Goal: Task Accomplishment & Management: Manage account settings

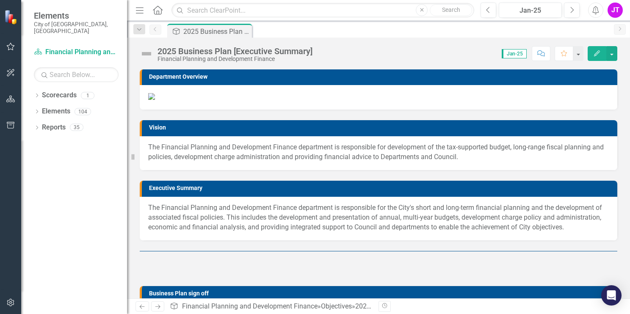
scroll to position [42, 0]
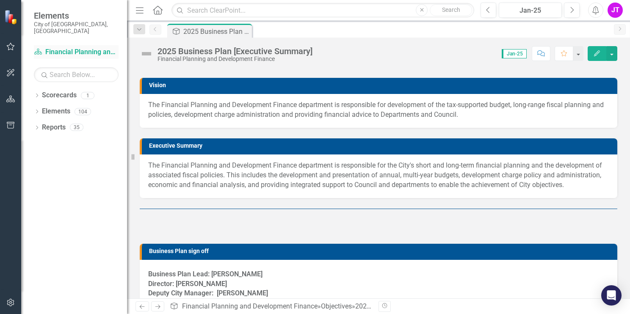
click at [75, 47] on link "Scorecard Financial Planning and Development Finance" at bounding box center [76, 52] width 85 height 10
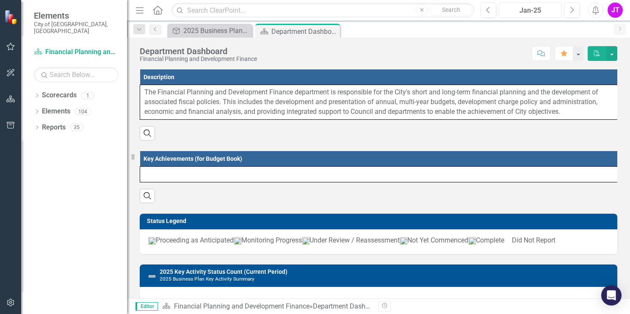
click at [529, 10] on div "Jan-25" at bounding box center [530, 11] width 57 height 10
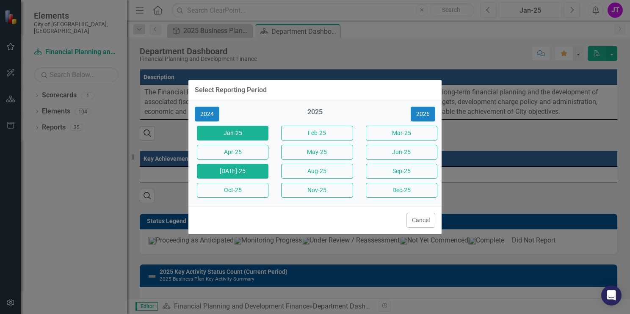
click at [232, 172] on button "[DATE]-25" at bounding box center [233, 171] width 72 height 15
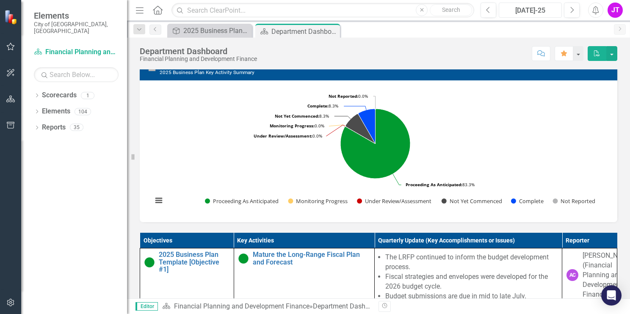
click at [530, 13] on div "[DATE]-25" at bounding box center [530, 11] width 57 height 10
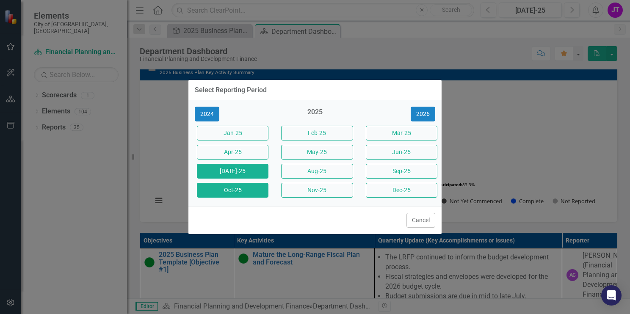
click at [243, 192] on button "Oct-25" at bounding box center [233, 190] width 72 height 15
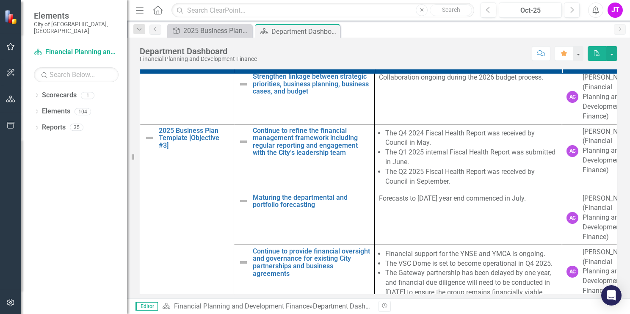
scroll to position [296, 0]
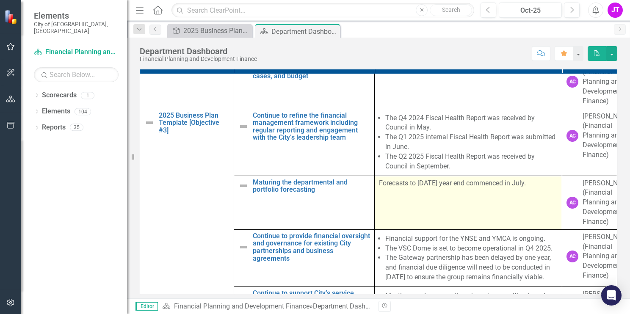
click at [418, 214] on td "Forecasts to 31 December year end commenced in July." at bounding box center [469, 203] width 188 height 54
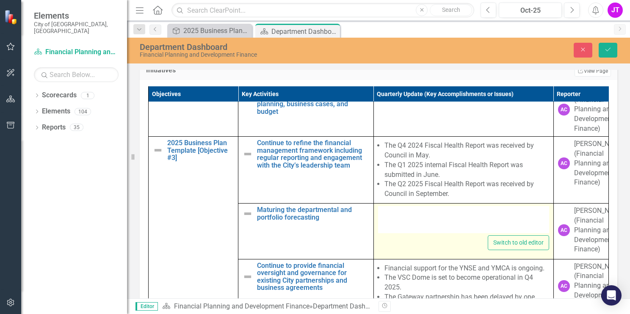
type textarea "<p>Forecasts to 31 December year end commenced in July.</p>"
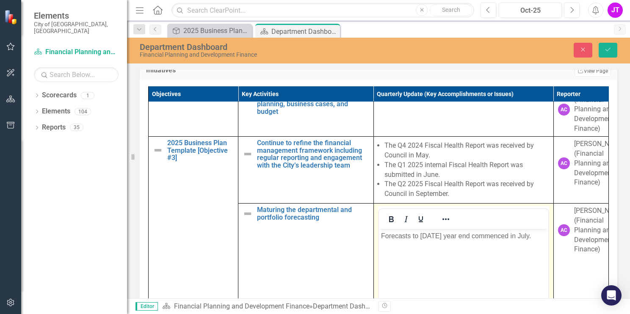
scroll to position [0, 0]
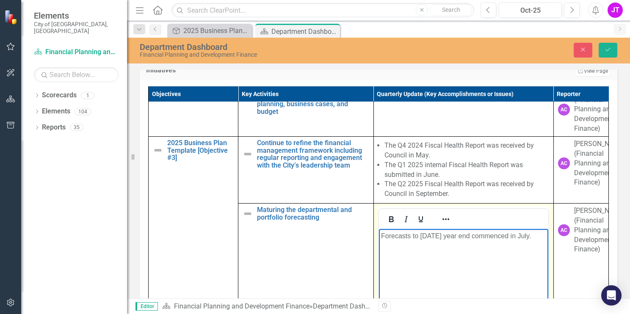
click at [420, 235] on p "Forecasts to 31 December year end commenced in July." at bounding box center [463, 236] width 165 height 10
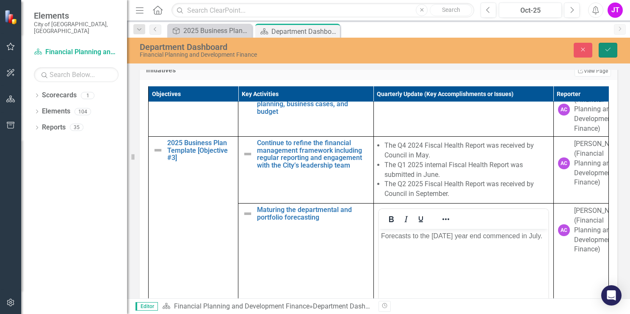
click at [605, 49] on icon "Save" at bounding box center [608, 50] width 8 height 6
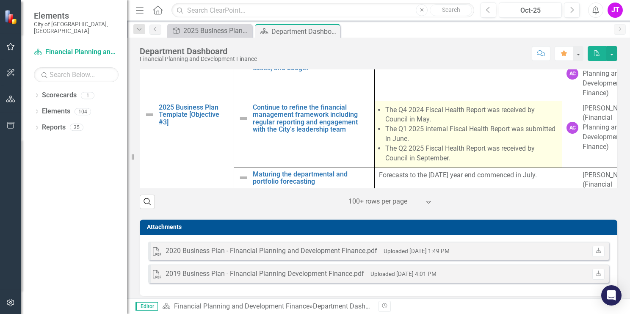
scroll to position [212, 0]
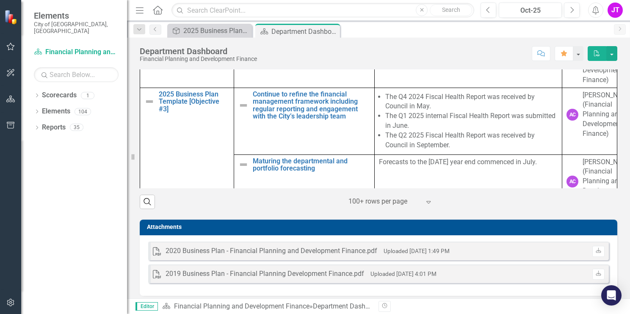
click at [424, 205] on icon "Expand" at bounding box center [428, 202] width 8 height 7
click at [461, 231] on div "Attachments PDF 2020 Business Plan - Financial Planning and Development Finance…" at bounding box center [378, 252] width 490 height 87
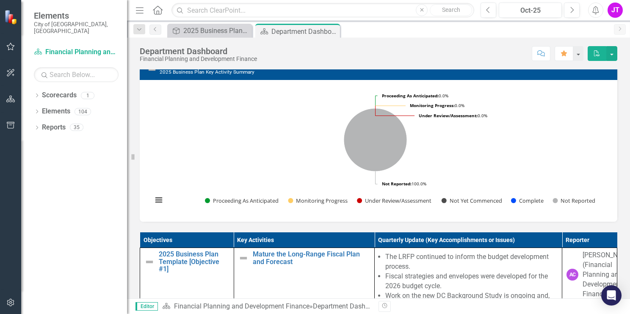
scroll to position [215, 0]
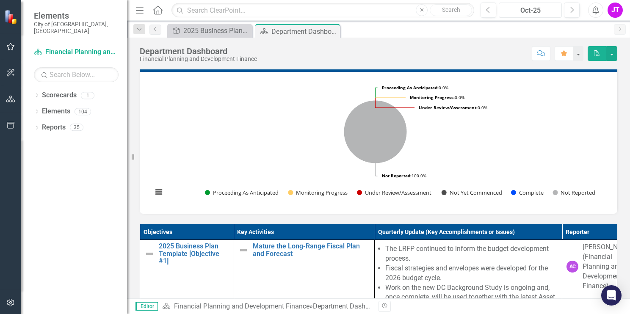
click at [532, 12] on div "Oct-25" at bounding box center [530, 11] width 57 height 10
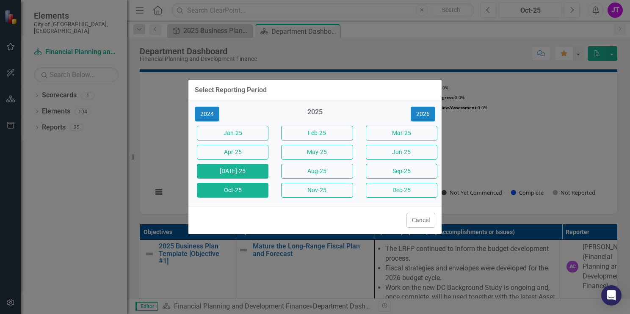
click at [250, 174] on button "[DATE]-25" at bounding box center [233, 171] width 72 height 15
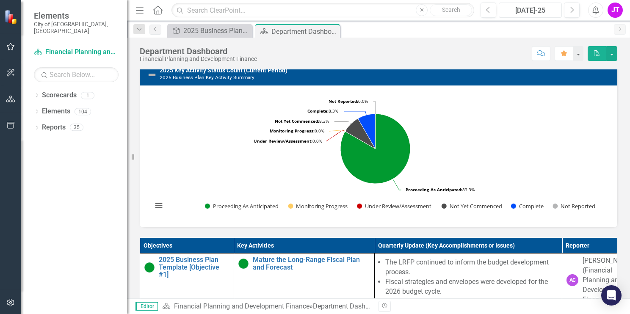
scroll to position [212, 0]
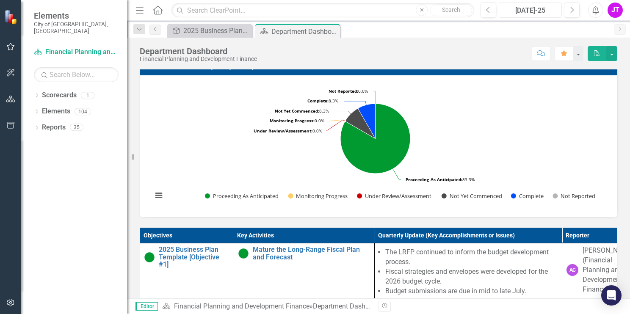
click at [533, 13] on div "[DATE]-25" at bounding box center [530, 11] width 57 height 10
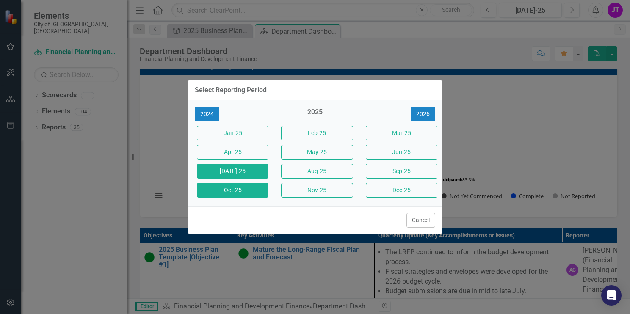
click at [234, 192] on button "Oct-25" at bounding box center [233, 190] width 72 height 15
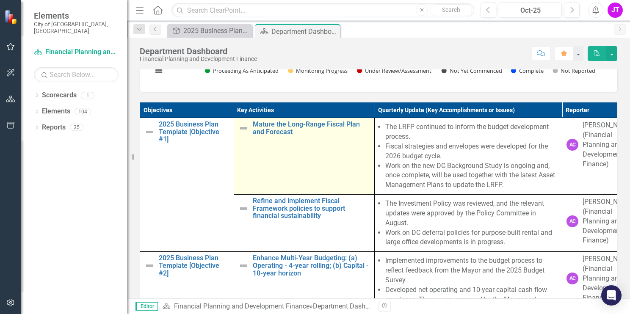
click at [240, 133] on img at bounding box center [243, 128] width 10 height 10
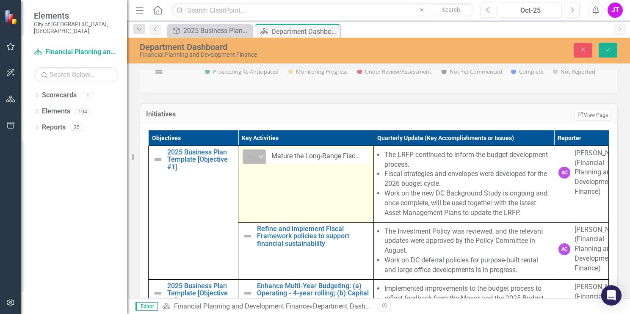
click at [254, 163] on div "Not Defined" at bounding box center [250, 157] width 13 height 12
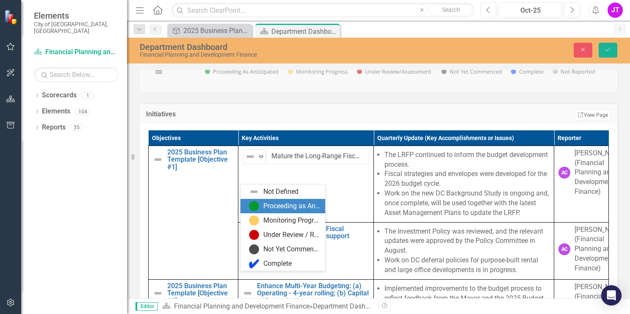
click at [266, 208] on div "Proceeding as Anticipated" at bounding box center [291, 207] width 57 height 10
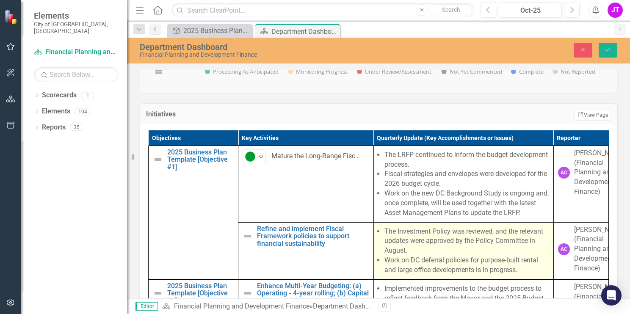
scroll to position [42, 0]
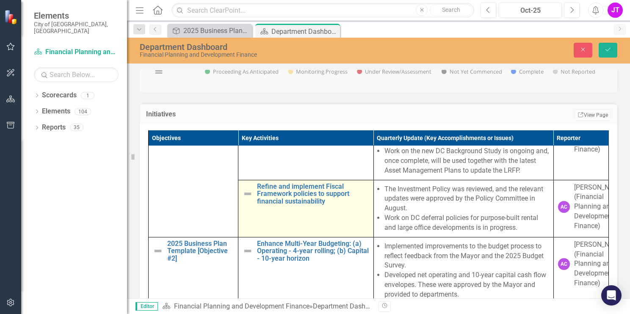
click at [246, 199] on img at bounding box center [248, 194] width 10 height 10
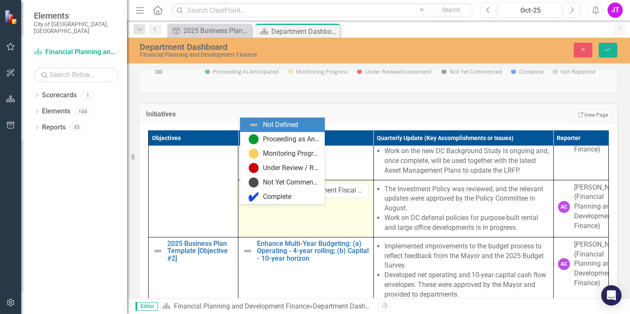
click at [250, 196] on img at bounding box center [250, 191] width 10 height 10
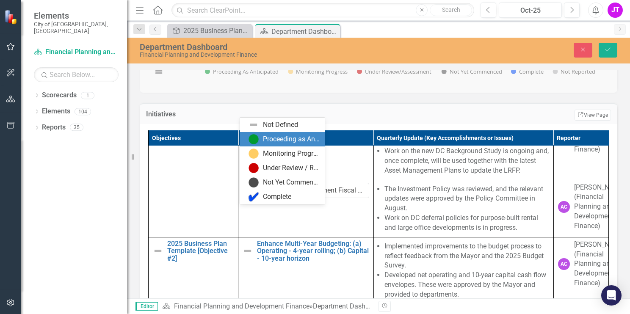
click at [256, 138] on img at bounding box center [254, 139] width 10 height 10
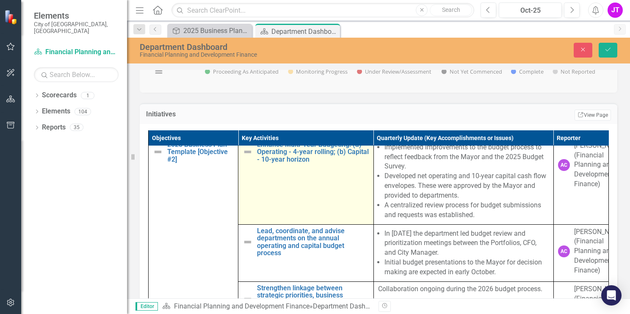
scroll to position [127, 0]
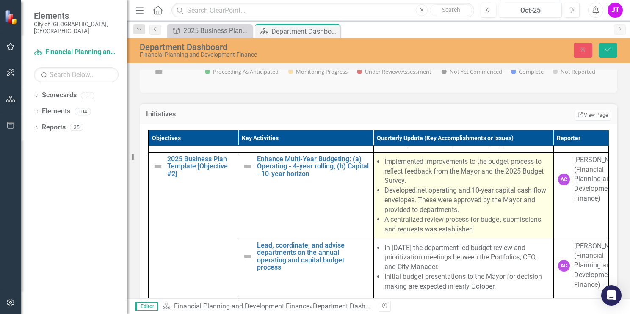
click at [399, 235] on li "A centralized review process for budget submissions and requests was establishe…" at bounding box center [466, 224] width 165 height 19
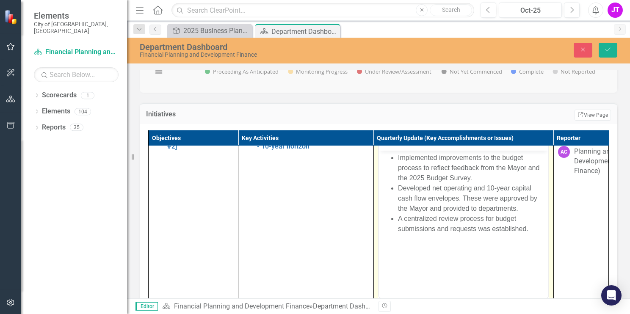
scroll to position [169, 0]
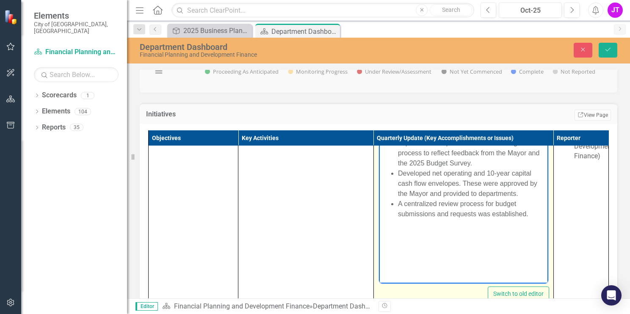
click at [397, 203] on ul "Implemented improvements to the budget process to reflect feedback from the May…" at bounding box center [463, 178] width 165 height 81
click at [484, 203] on li "A centralized review process for budget submissions and requests was establishe…" at bounding box center [472, 209] width 148 height 20
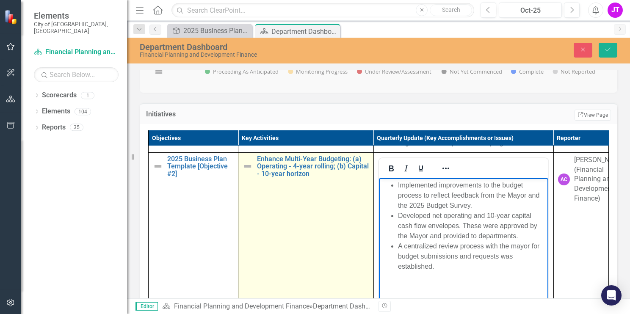
click at [243, 171] on img at bounding box center [248, 166] width 10 height 10
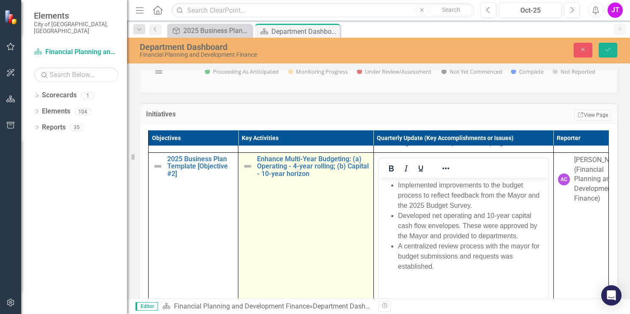
click at [246, 171] on img at bounding box center [248, 166] width 10 height 10
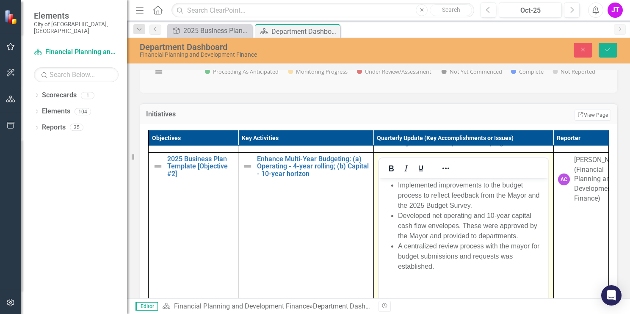
click at [480, 234] on li "Developed net operating and 10-year capital cash flow envelopes. These were app…" at bounding box center [472, 225] width 148 height 30
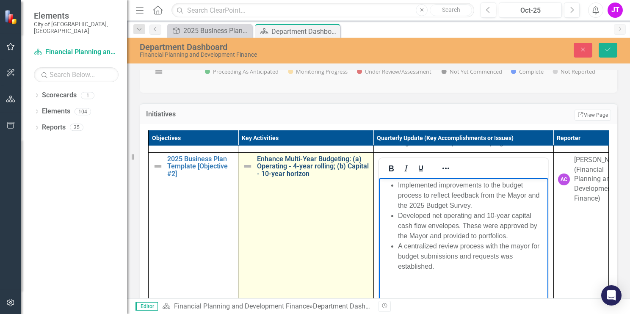
click at [312, 178] on link "Enhance Multi-Year Budgeting: (a) Operating - 4-year rolling; (b) Capital - 10-…" at bounding box center [313, 166] width 112 height 22
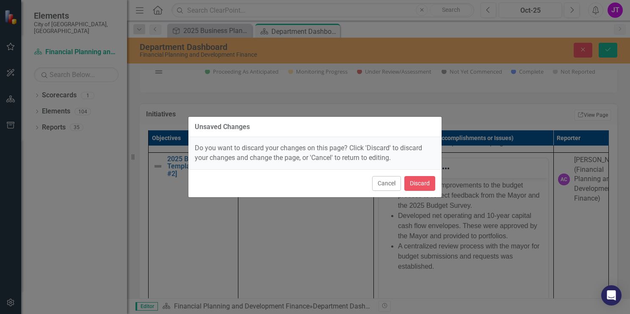
click at [475, 250] on div "Unsaved Changes Do you want to discard your changes on this page? Click 'Discar…" at bounding box center [315, 157] width 630 height 314
click at [391, 180] on button "Cancel" at bounding box center [386, 183] width 29 height 15
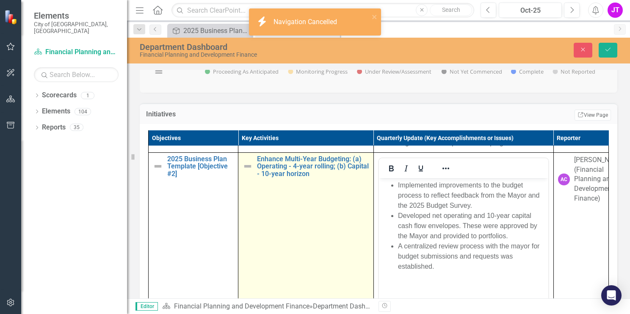
click at [247, 171] on img at bounding box center [248, 166] width 10 height 10
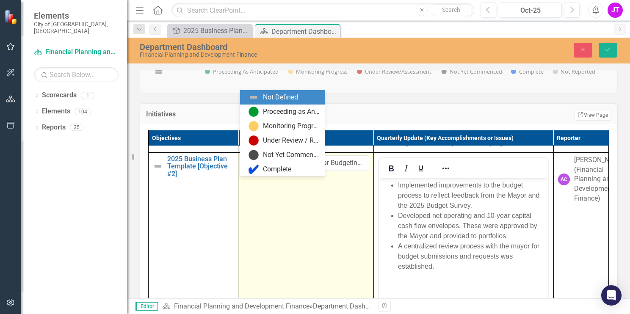
click at [247, 169] on img at bounding box center [250, 163] width 10 height 10
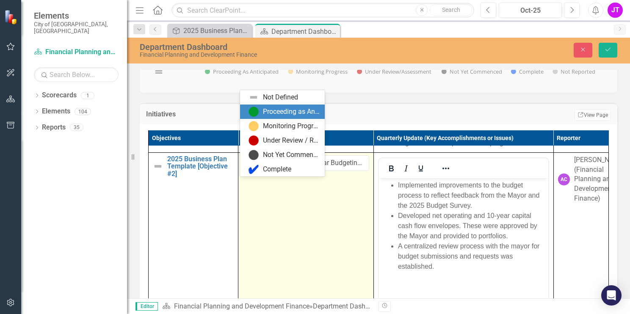
click at [265, 117] on div "Proceeding as Anticipated" at bounding box center [282, 112] width 85 height 14
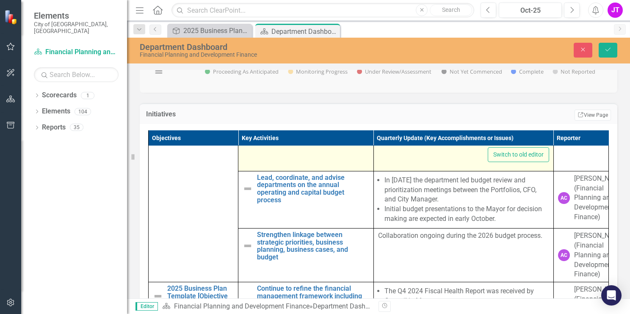
scroll to position [296, 0]
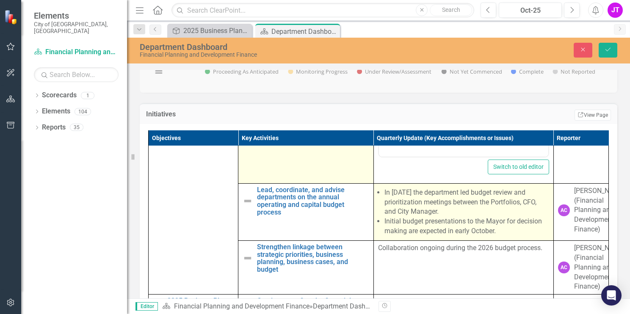
click at [403, 236] on li "Initial budget presentations to the Mayor for decision making are expected in e…" at bounding box center [466, 226] width 165 height 19
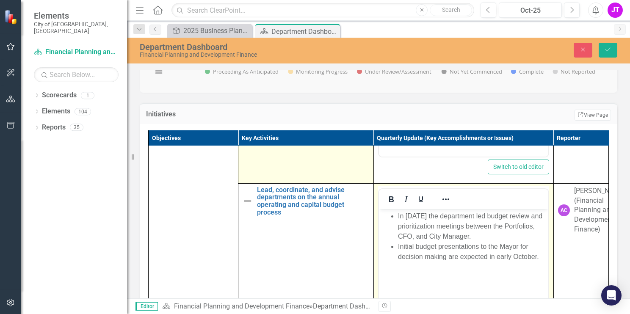
scroll to position [0, 0]
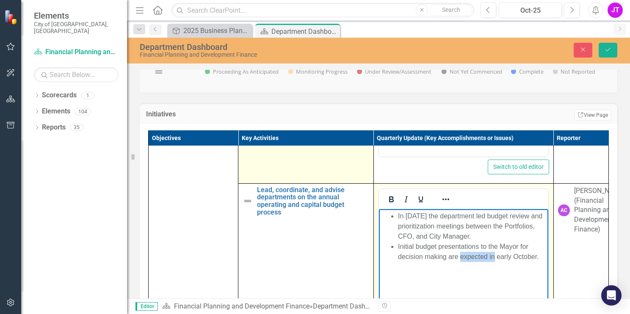
drag, startPoint x: 461, startPoint y: 256, endPoint x: 494, endPoint y: 254, distance: 32.7
click at [494, 254] on li "Initial budget presentations to the Mayor for decision making are expected in e…" at bounding box center [472, 251] width 148 height 20
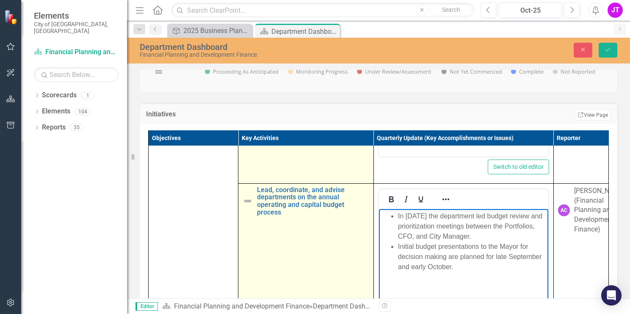
click at [248, 206] on img at bounding box center [248, 201] width 10 height 10
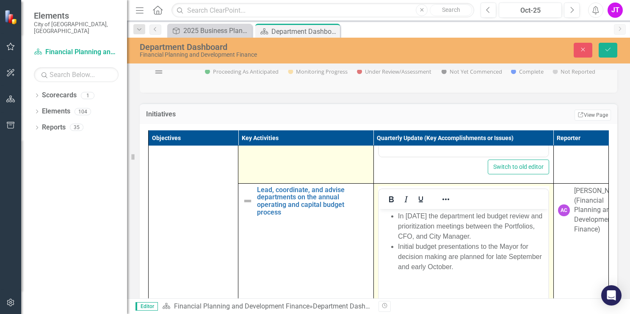
click at [409, 267] on li "Initial budget presentations to the Mayor for decision making are planned for l…" at bounding box center [472, 256] width 148 height 30
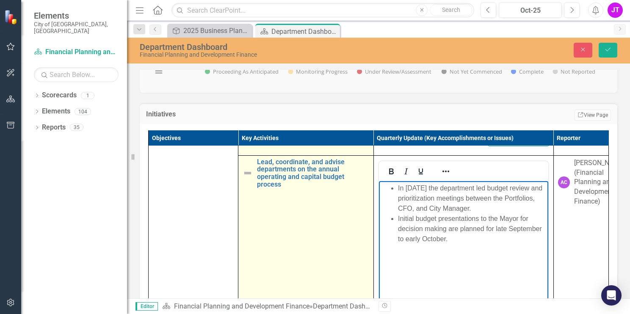
scroll to position [339, 0]
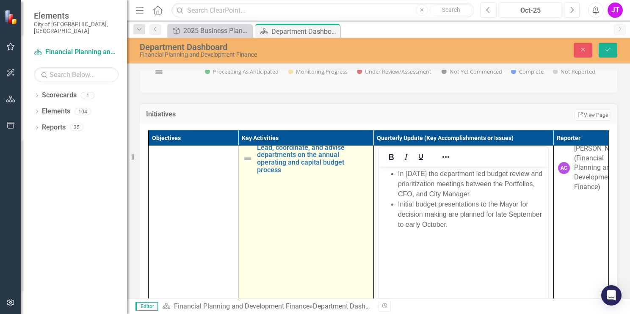
click at [243, 164] on img at bounding box center [248, 159] width 10 height 10
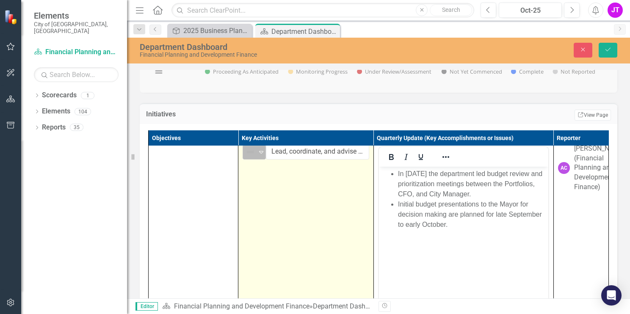
click at [257, 155] on icon "Expand" at bounding box center [261, 152] width 8 height 7
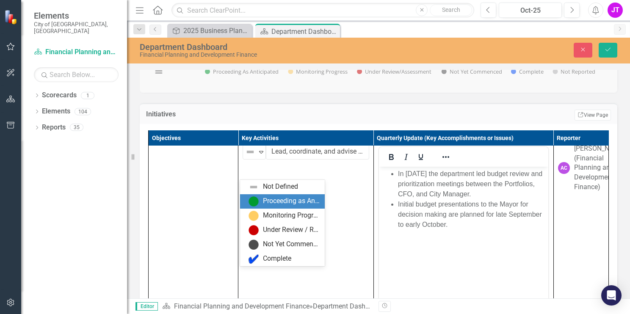
click at [260, 199] on div "Proceeding as Anticipated" at bounding box center [284, 201] width 71 height 10
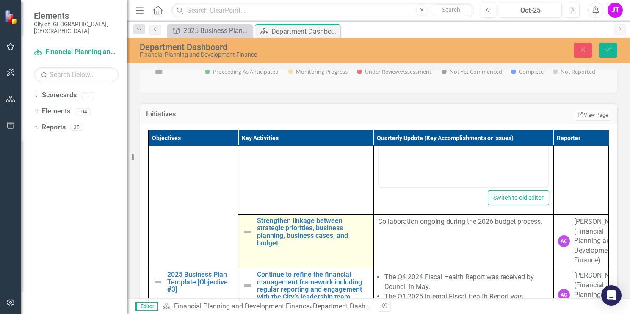
scroll to position [508, 0]
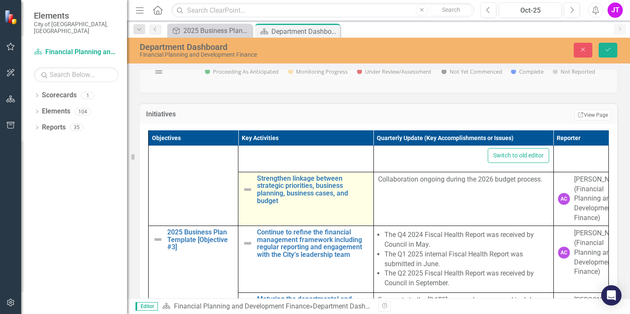
click at [246, 195] on img at bounding box center [248, 190] width 10 height 10
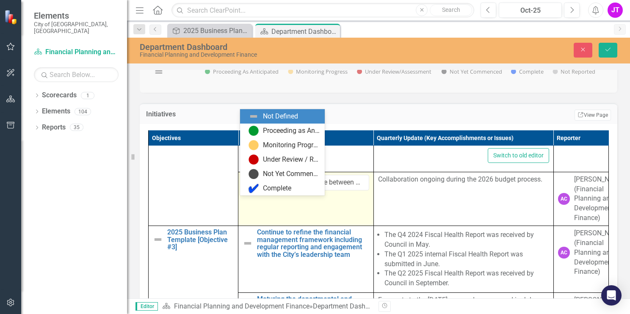
click at [249, 188] on img at bounding box center [250, 183] width 10 height 10
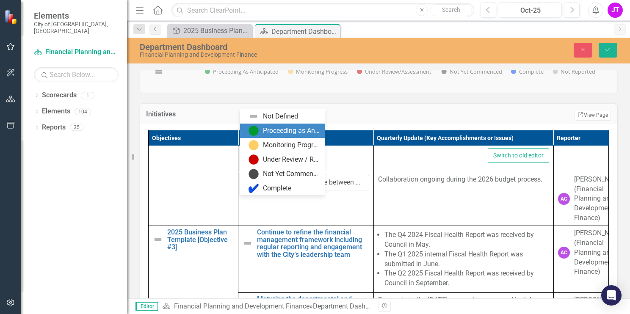
click at [274, 135] on div "Proceeding as Anticipated" at bounding box center [291, 131] width 57 height 10
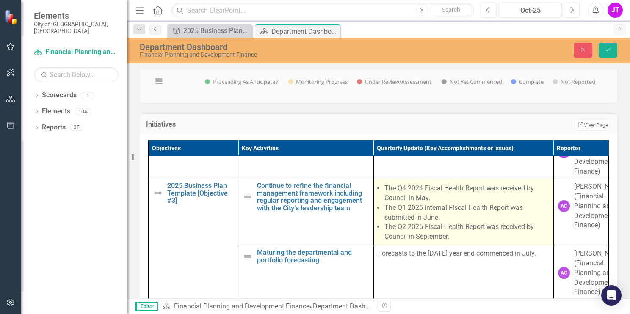
scroll to position [550, 0]
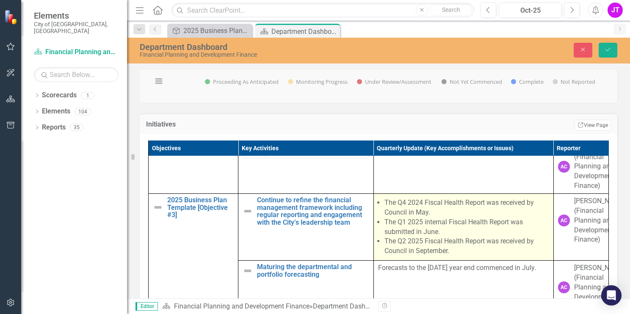
click at [419, 218] on li "The Q4 2024 Fiscal Health Report was received by Council in May." at bounding box center [466, 207] width 165 height 19
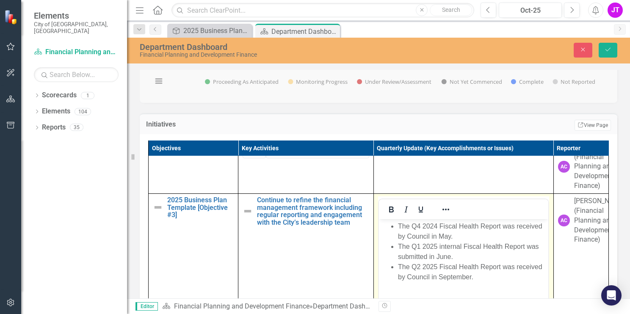
scroll to position [0, 0]
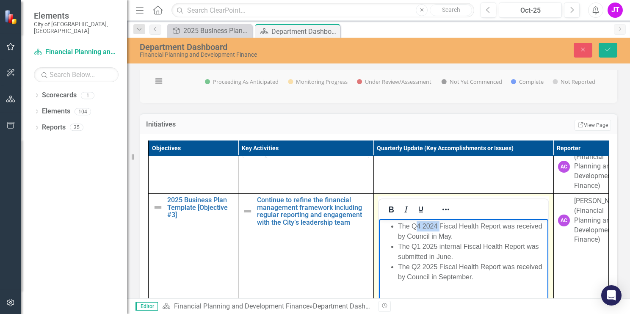
drag, startPoint x: 438, startPoint y: 225, endPoint x: 412, endPoint y: 221, distance: 25.6
click at [412, 221] on li "The Q4 2024 Fiscal Health Report was received by Council in May." at bounding box center [472, 231] width 148 height 20
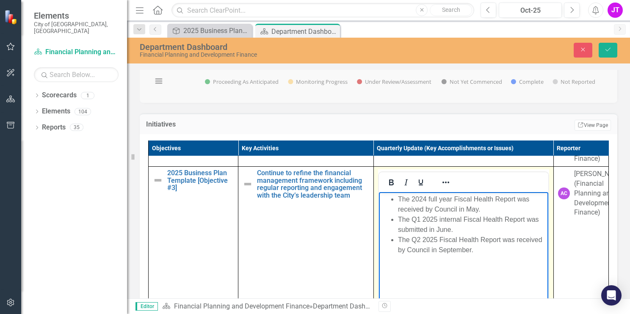
scroll to position [593, 0]
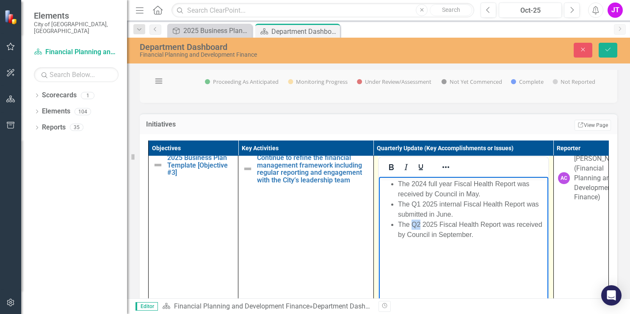
drag, startPoint x: 419, startPoint y: 224, endPoint x: 410, endPoint y: 223, distance: 8.9
click at [410, 223] on li "The Q2 2025 Fiscal Health Report was received by Council in September." at bounding box center [472, 230] width 148 height 20
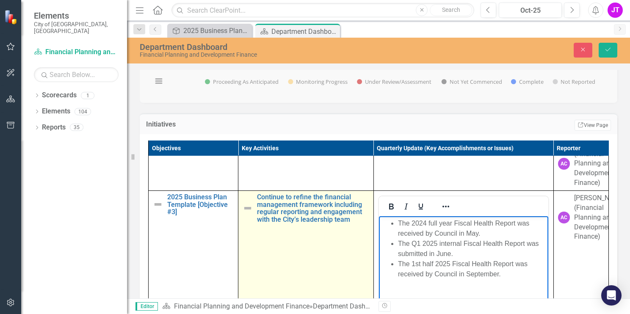
scroll to position [550, 0]
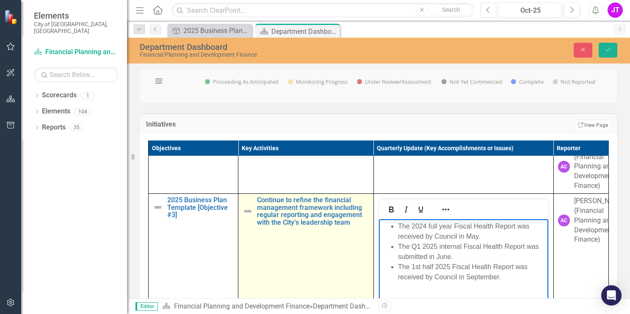
click at [244, 216] on img at bounding box center [248, 211] width 10 height 10
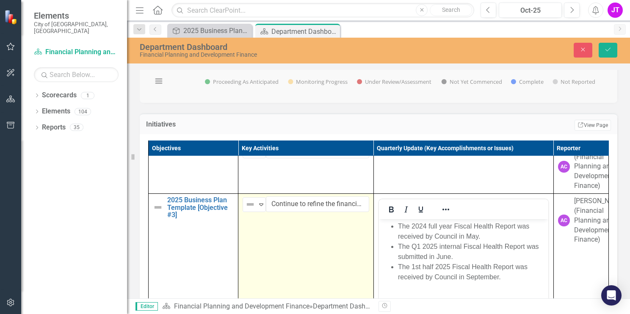
click at [244, 212] on div "Not Defined Expand" at bounding box center [254, 204] width 23 height 15
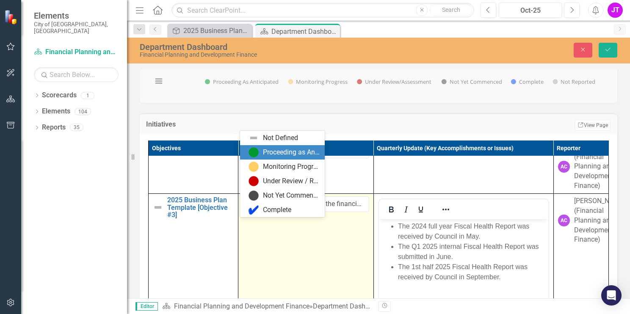
click at [268, 159] on div "Proceeding as Anticipated" at bounding box center [282, 152] width 85 height 14
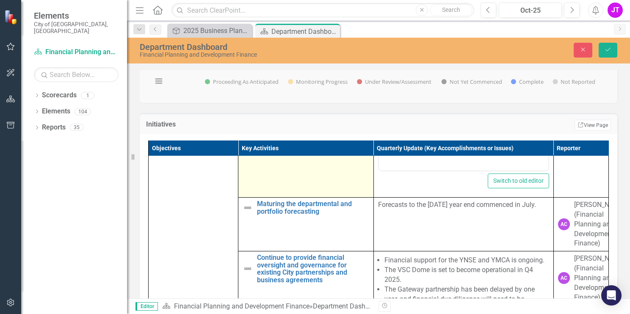
scroll to position [762, 0]
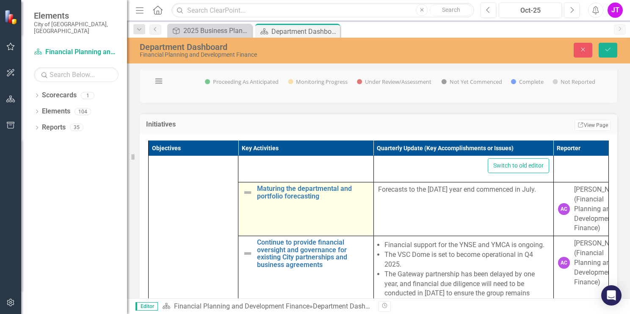
click at [246, 198] on img at bounding box center [248, 193] width 10 height 10
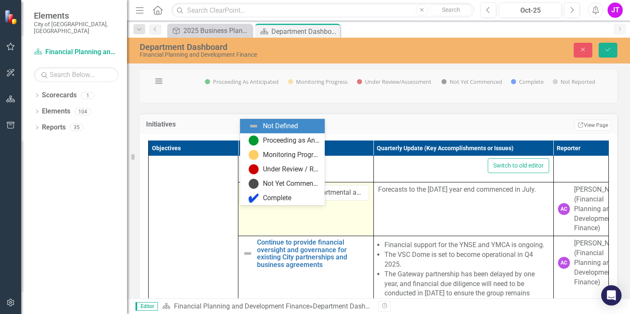
click at [246, 198] on img at bounding box center [250, 193] width 10 height 10
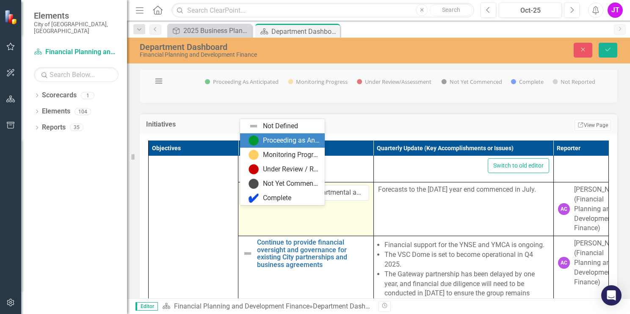
click at [254, 145] on img at bounding box center [254, 140] width 10 height 10
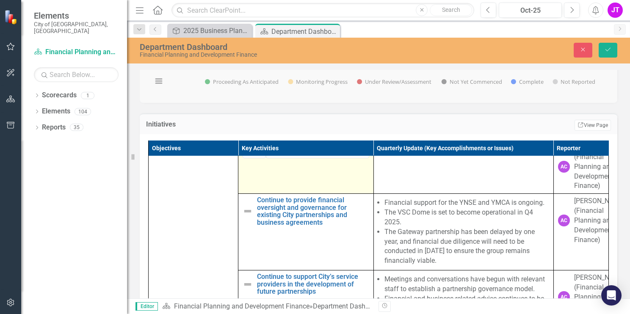
scroll to position [339, 0]
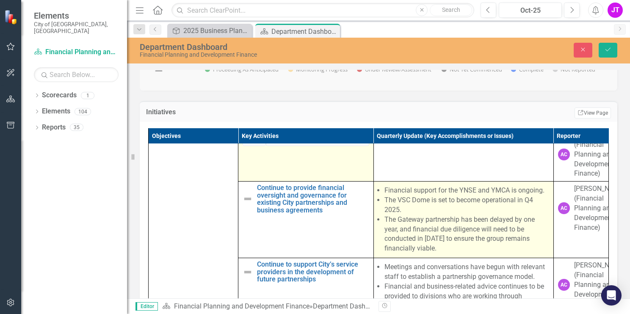
click at [472, 236] on li "The Gateway partnership has been delayed by one year, and financial due diligen…" at bounding box center [466, 234] width 165 height 39
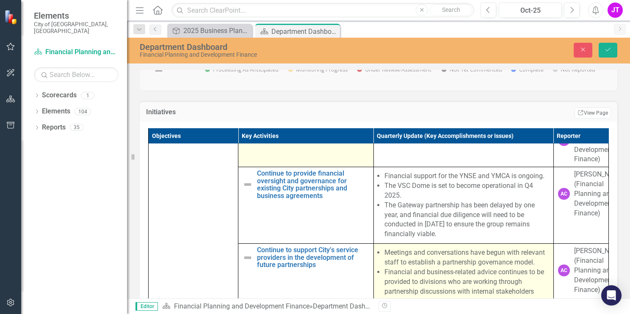
scroll to position [804, 0]
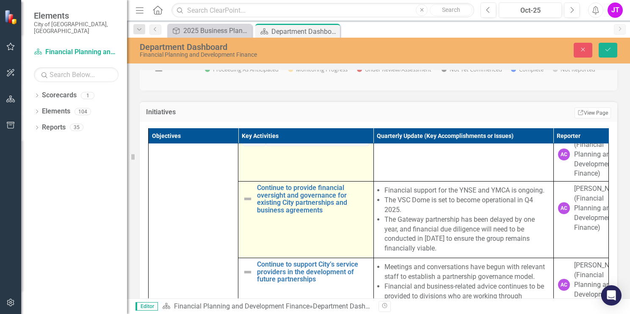
click at [246, 204] on img at bounding box center [248, 199] width 10 height 10
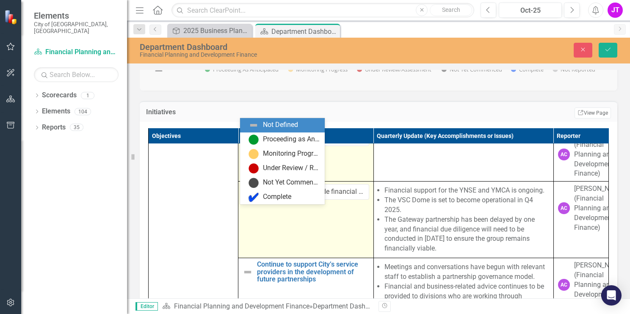
click at [254, 199] on div "Not Defined" at bounding box center [250, 193] width 13 height 12
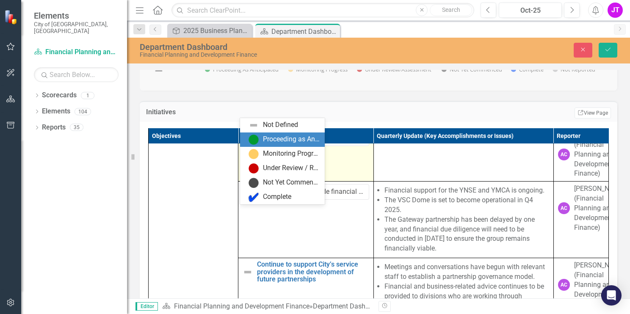
click at [288, 144] on div "Proceeding as Anticipated" at bounding box center [291, 140] width 57 height 10
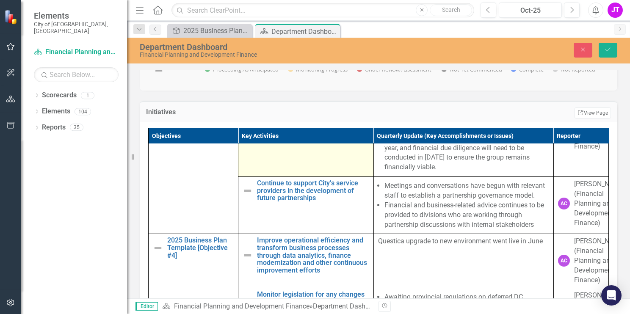
scroll to position [889, 0]
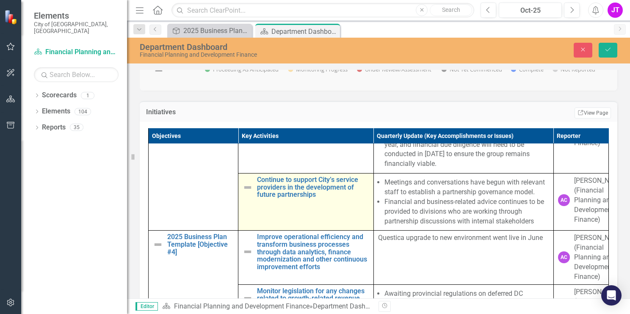
click at [243, 193] on img at bounding box center [248, 187] width 10 height 10
click at [245, 190] on img at bounding box center [250, 185] width 10 height 10
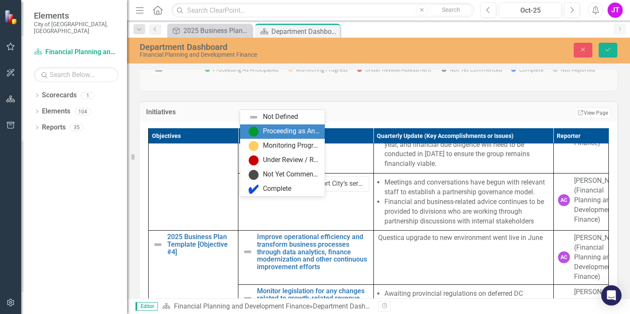
click at [282, 133] on div "Proceeding as Anticipated" at bounding box center [291, 132] width 57 height 10
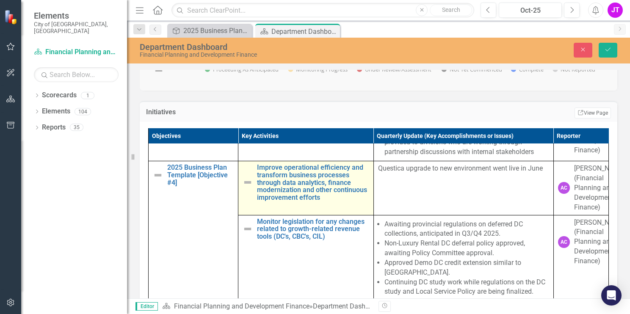
scroll to position [974, 0]
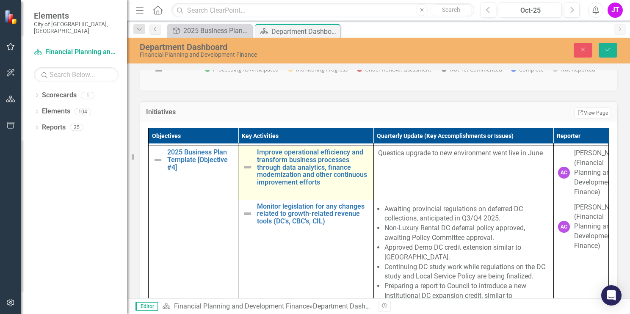
click at [244, 172] on img at bounding box center [248, 167] width 10 height 10
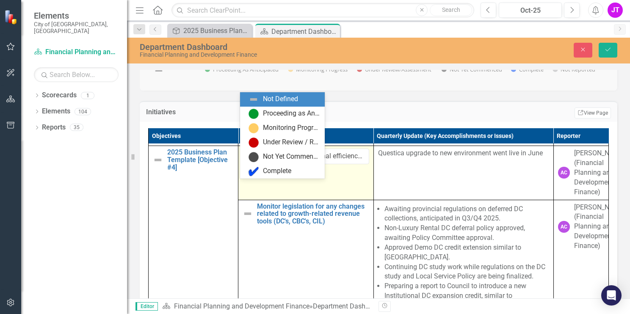
click at [257, 164] on div "Expand" at bounding box center [261, 157] width 8 height 14
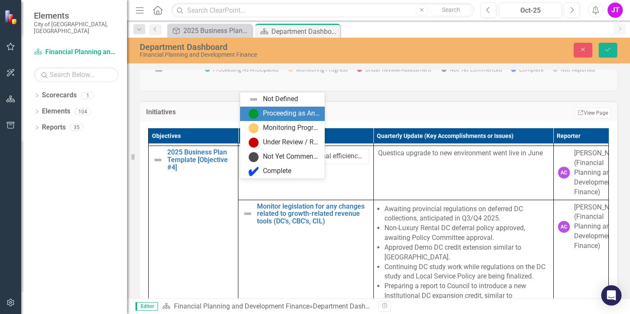
click at [269, 114] on div "Proceeding as Anticipated" at bounding box center [291, 114] width 57 height 10
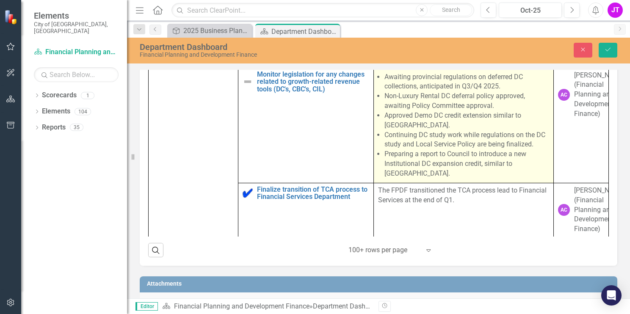
scroll to position [424, 0]
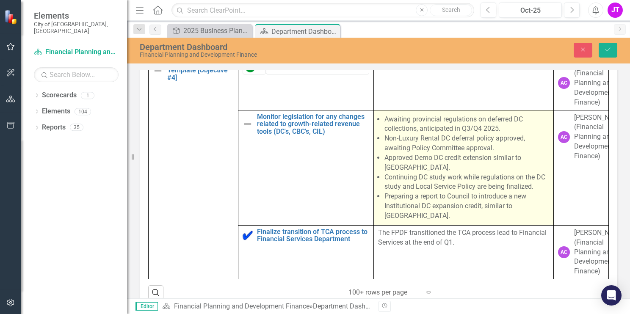
click at [463, 173] on li "Approved Demo DC credit extension similar to [GEOGRAPHIC_DATA]." at bounding box center [466, 162] width 165 height 19
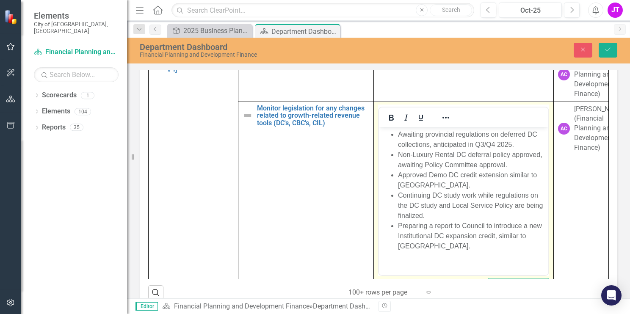
scroll to position [0, 0]
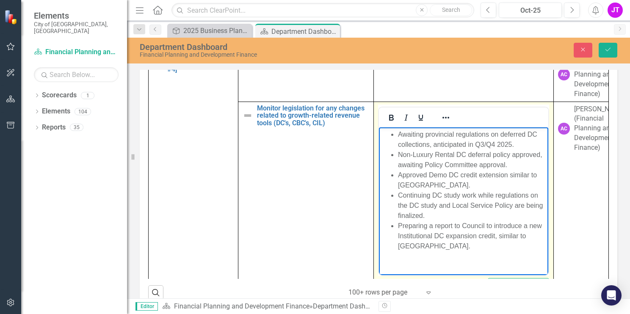
click at [512, 155] on li "Non-Luxury Rental DC deferral policy approved, awaiting Policy Committee approv…" at bounding box center [472, 159] width 148 height 20
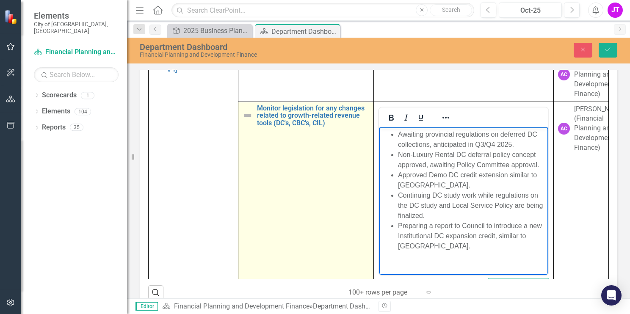
click at [248, 121] on img at bounding box center [248, 116] width 10 height 10
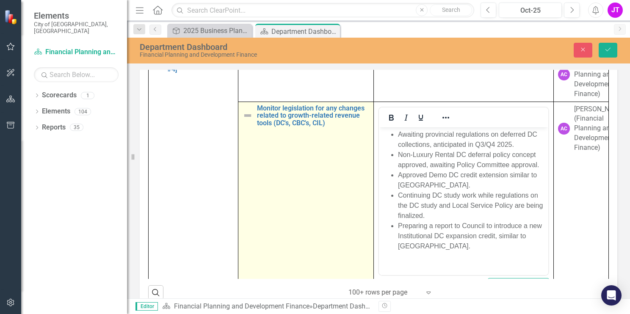
click at [247, 121] on img at bounding box center [248, 116] width 10 height 10
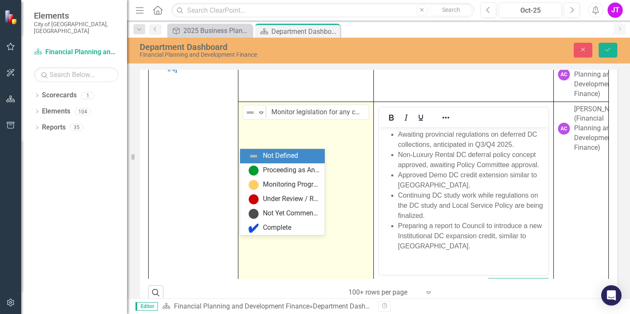
click at [247, 118] on img at bounding box center [250, 113] width 10 height 10
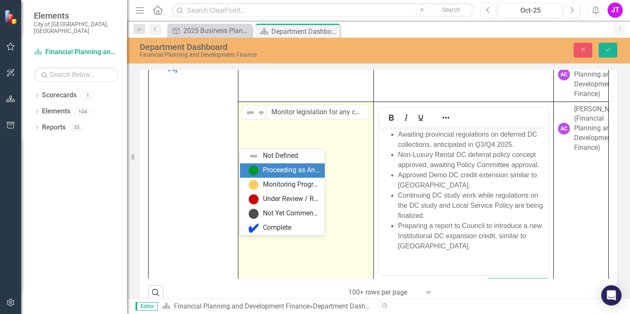
click at [257, 170] on img at bounding box center [254, 171] width 10 height 10
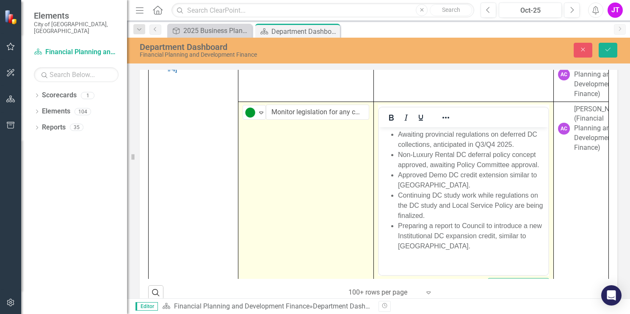
click at [429, 247] on li "Preparing a report to Council to introduce a new Institutional DC expansion cre…" at bounding box center [472, 236] width 148 height 30
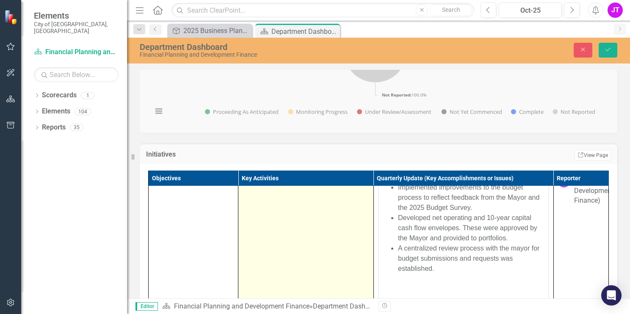
scroll to position [127, 0]
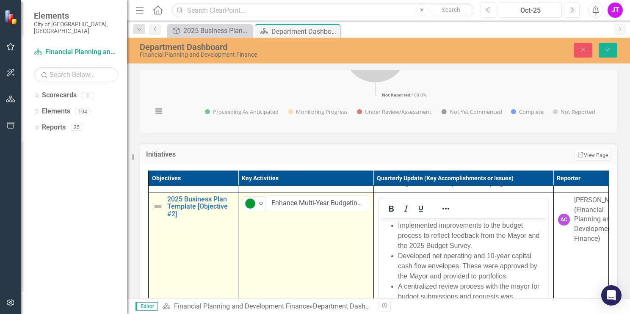
click at [158, 212] on img at bounding box center [158, 207] width 10 height 10
click at [161, 209] on img at bounding box center [160, 204] width 10 height 10
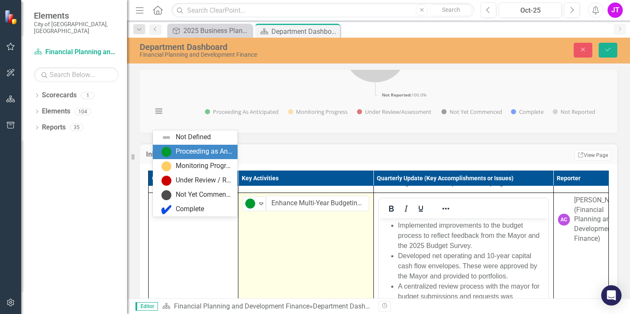
click at [180, 152] on div "Proceeding as Anticipated" at bounding box center [204, 152] width 57 height 10
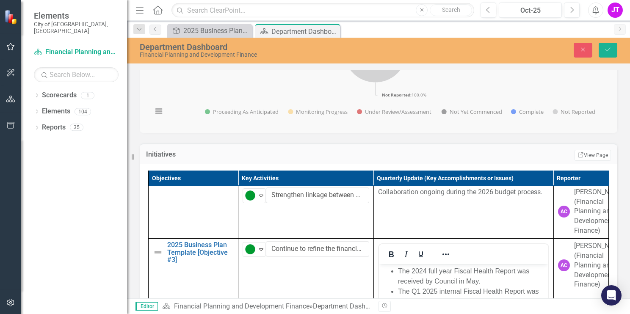
scroll to position [550, 0]
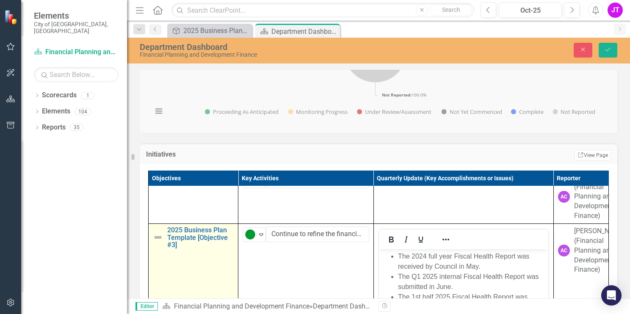
click at [157, 243] on img at bounding box center [158, 237] width 10 height 10
click at [158, 240] on img at bounding box center [160, 234] width 10 height 10
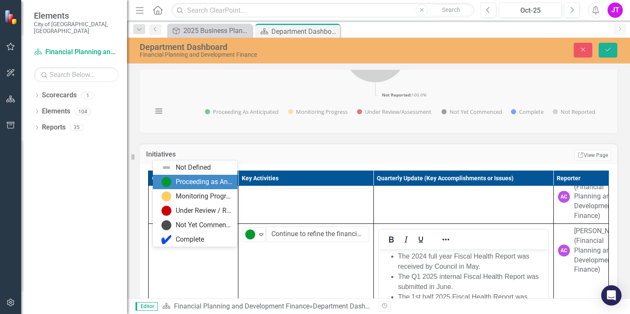
click at [173, 183] on div "Proceeding as Anticipated" at bounding box center [196, 182] width 71 height 10
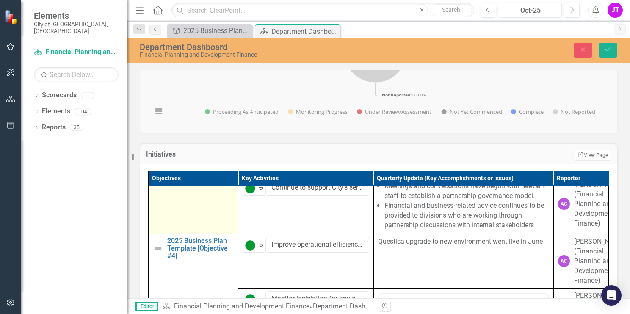
scroll to position [931, 0]
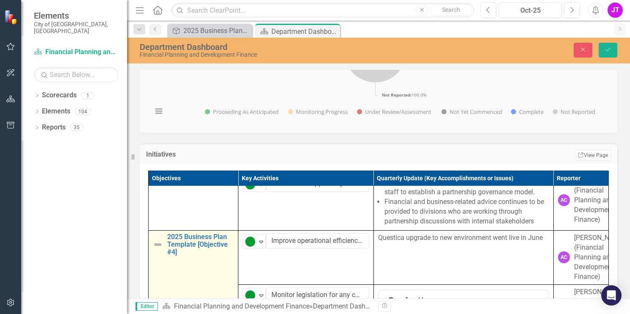
click at [156, 250] on img at bounding box center [158, 245] width 10 height 10
click at [157, 247] on img at bounding box center [160, 242] width 10 height 10
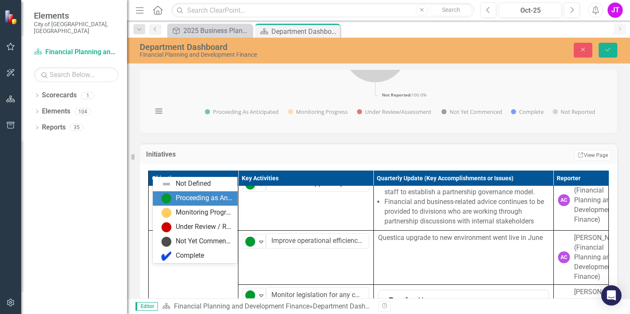
click at [171, 199] on div "Proceeding as Anticipated" at bounding box center [196, 198] width 71 height 10
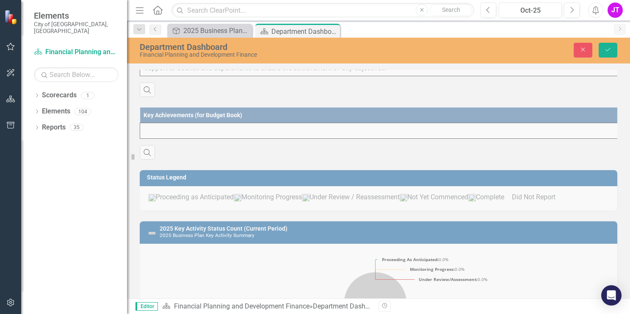
scroll to position [43, 0]
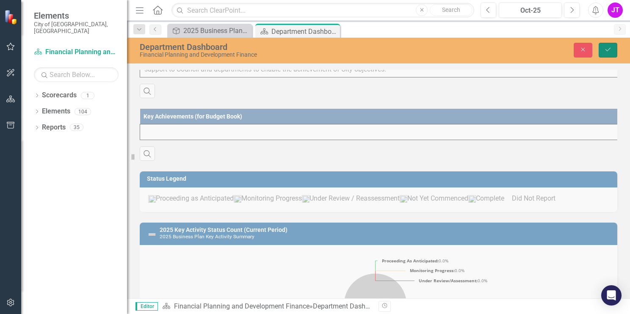
click at [601, 51] on button "Save" at bounding box center [608, 50] width 19 height 15
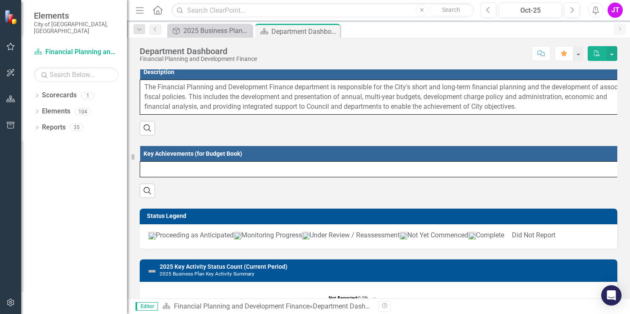
scroll to position [0, 0]
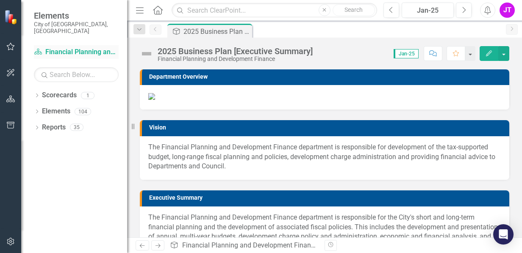
click at [78, 47] on link "Scorecard Financial Planning and Development Finance" at bounding box center [76, 52] width 85 height 10
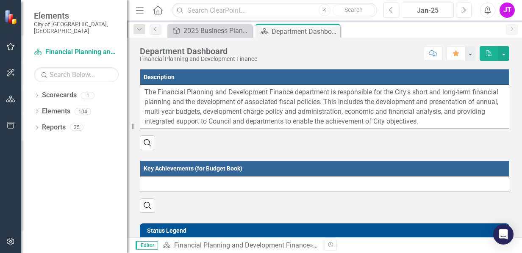
click at [439, 11] on div "Jan-25" at bounding box center [427, 11] width 46 height 10
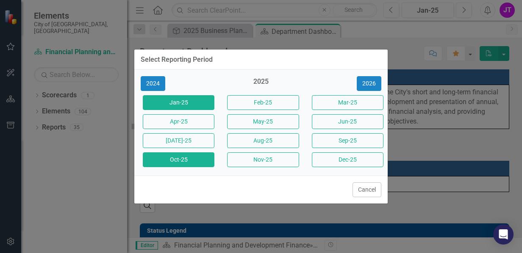
click at [196, 155] on button "Oct-25" at bounding box center [179, 159] width 72 height 15
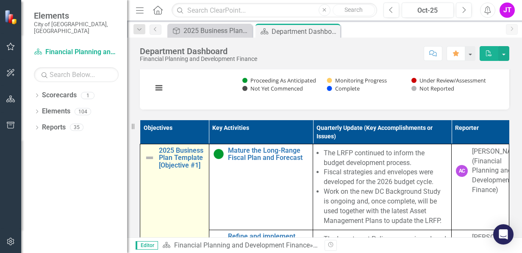
click at [157, 169] on div "2025 Business Plan Template [Objective #1]" at bounding box center [174, 158] width 60 height 22
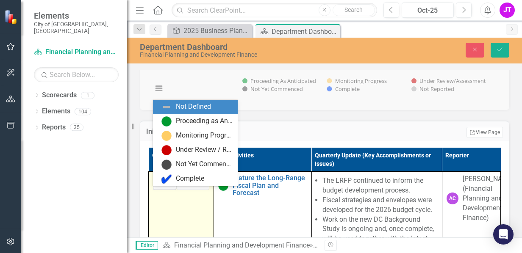
click at [169, 186] on icon "Expand" at bounding box center [171, 183] width 8 height 7
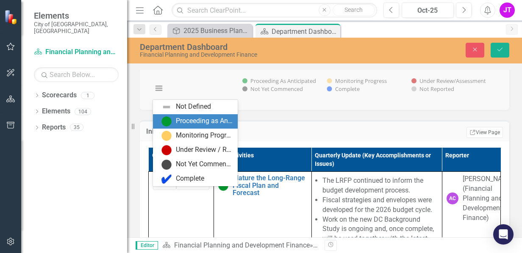
click at [188, 123] on div "Proceeding as Anticipated" at bounding box center [204, 121] width 57 height 10
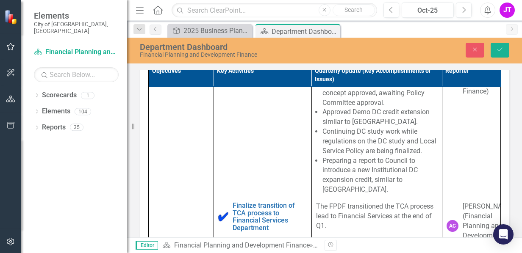
scroll to position [466, 0]
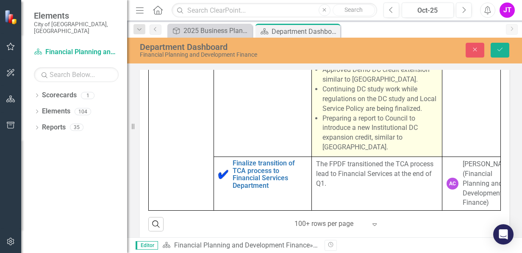
click at [351, 128] on li "Preparing a report to Council to introduce a new Institutional DC expansion cre…" at bounding box center [379, 133] width 115 height 39
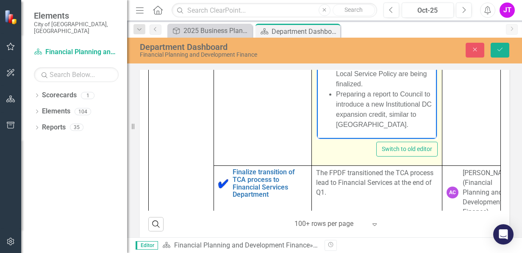
scroll to position [56, 0]
drag, startPoint x: 423, startPoint y: 125, endPoint x: 746, endPoint y: 169, distance: 326.4
click at [423, 125] on li "Preparing a report to Council to introduce a new Institutional DC expansion cre…" at bounding box center [384, 110] width 99 height 41
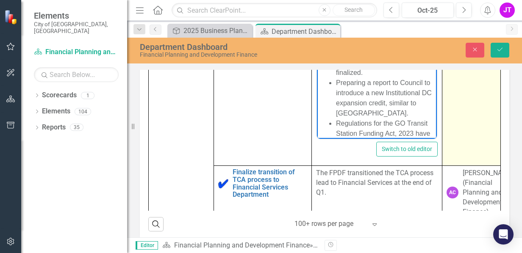
scroll to position [127, 0]
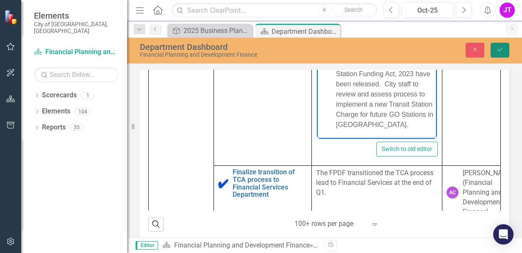
click at [497, 53] on button "Save" at bounding box center [499, 50] width 19 height 15
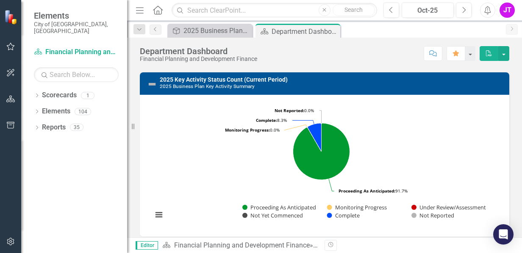
scroll to position [212, 0]
